Goal: Information Seeking & Learning: Learn about a topic

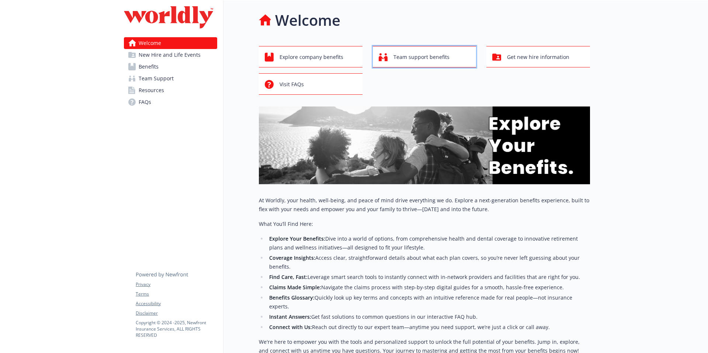
click at [417, 60] on span "Team support benefits" at bounding box center [422, 57] width 56 height 14
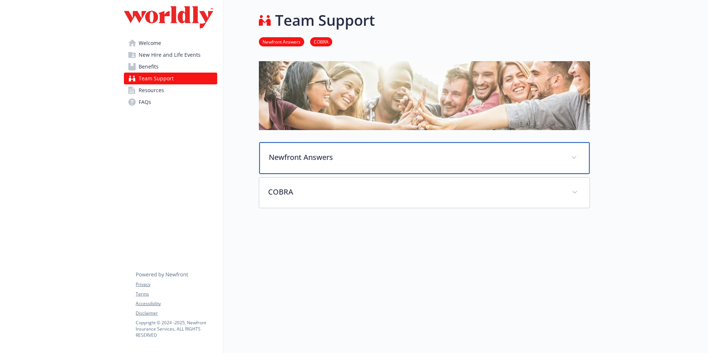
click at [395, 159] on p "Newfront Answers" at bounding box center [416, 157] width 294 height 11
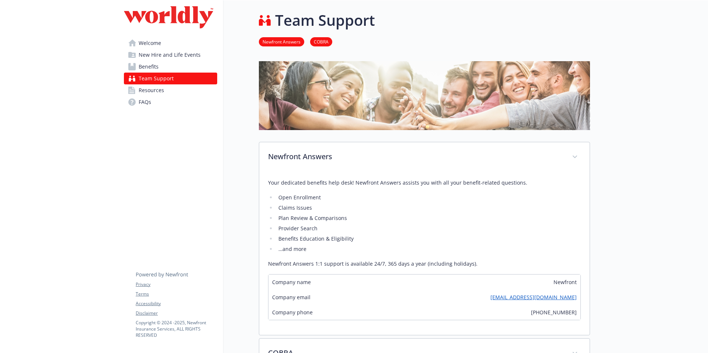
click at [151, 42] on span "Welcome" at bounding box center [150, 43] width 23 height 12
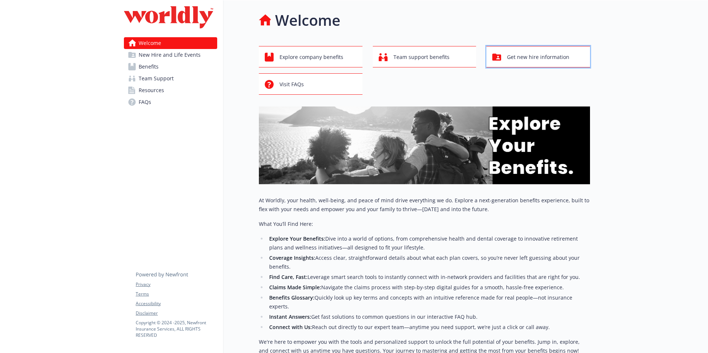
click at [513, 59] on span "Get new hire information" at bounding box center [538, 57] width 62 height 14
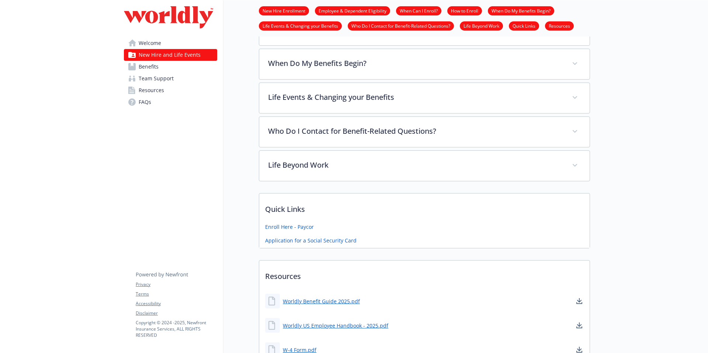
scroll to position [256, 0]
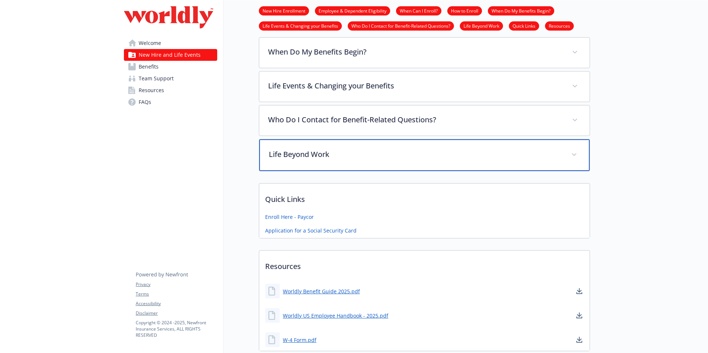
click at [407, 157] on p "Life Beyond Work" at bounding box center [416, 154] width 294 height 11
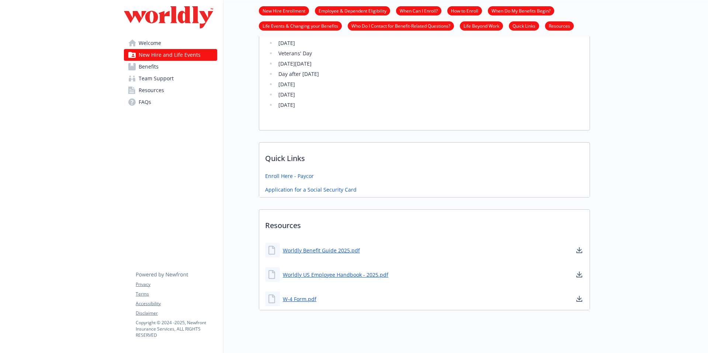
scroll to position [550, 0]
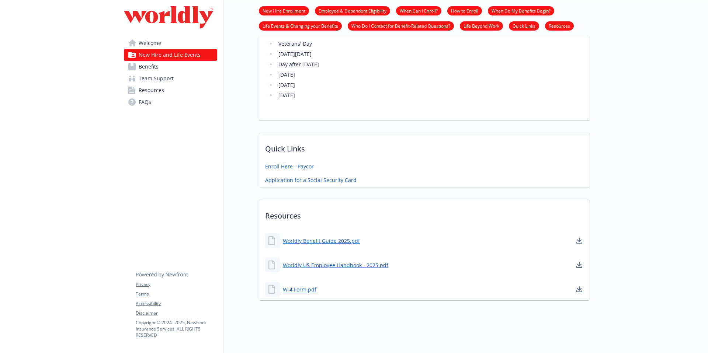
click at [155, 45] on span "Welcome" at bounding box center [150, 43] width 23 height 12
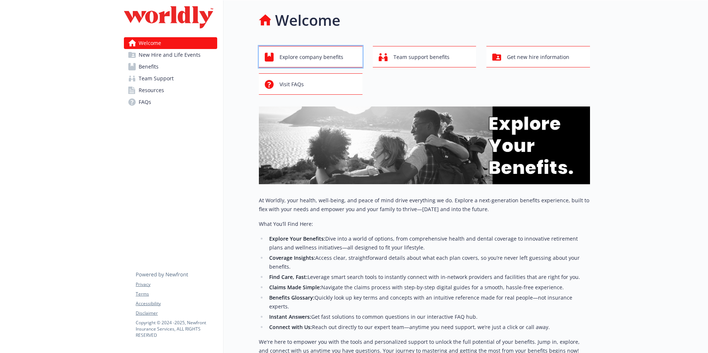
click at [323, 58] on span "Explore company benefits" at bounding box center [312, 57] width 64 height 14
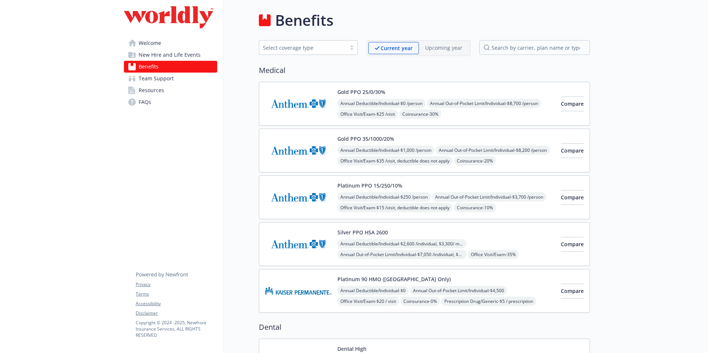
click at [158, 99] on link "FAQs" at bounding box center [170, 102] width 93 height 12
